Goal: Transaction & Acquisition: Book appointment/travel/reservation

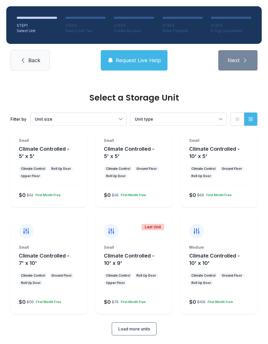
scroll to position [28, 0]
click at [144, 329] on span "Load more units" at bounding box center [134, 330] width 32 height 6
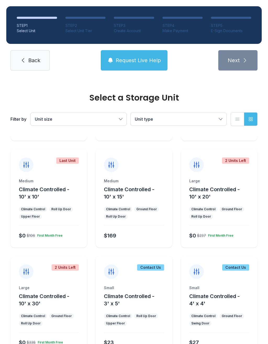
scroll to position [201, 0]
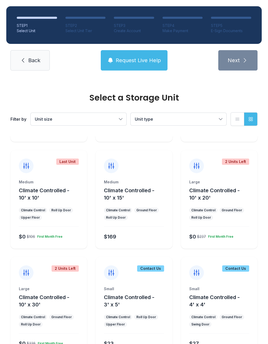
click at [45, 200] on button "Climate Controlled - 10' x 10'" at bounding box center [52, 194] width 66 height 15
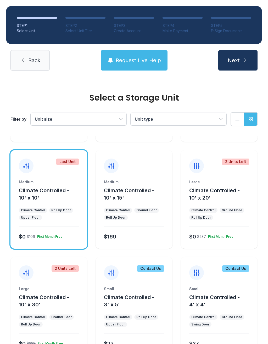
click at [227, 63] on button "Next" at bounding box center [237, 60] width 39 height 20
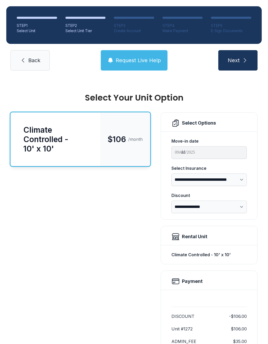
click at [41, 30] on div "Select Unit" at bounding box center [37, 30] width 40 height 5
click at [33, 66] on link "Back" at bounding box center [29, 60] width 39 height 20
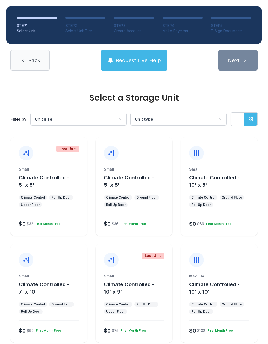
click at [228, 185] on button "Climate Controlled - 10' x 5'" at bounding box center [222, 181] width 66 height 15
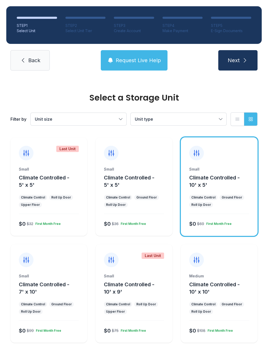
click at [199, 153] on icon at bounding box center [196, 153] width 8 height 8
click at [199, 152] on icon at bounding box center [196, 153] width 8 height 8
click at [240, 61] on button "Next" at bounding box center [237, 60] width 39 height 20
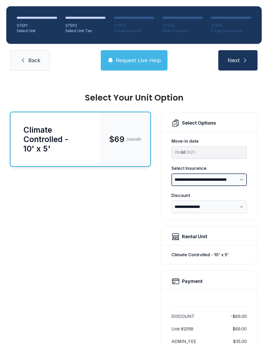
click at [244, 180] on select "**********" at bounding box center [208, 180] width 75 height 13
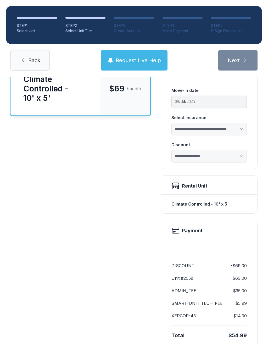
select select "****"
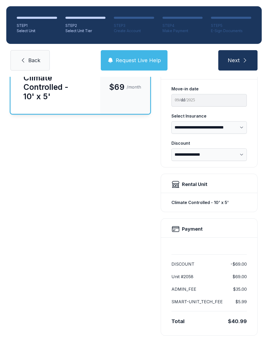
scroll to position [52, 0]
click at [244, 59] on icon "submit" at bounding box center [245, 60] width 2 height 4
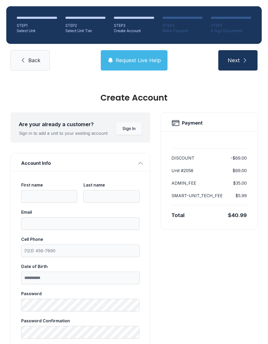
click at [32, 58] on span "Back" at bounding box center [34, 60] width 12 height 7
select select "****"
